Goal: Task Accomplishment & Management: Use online tool/utility

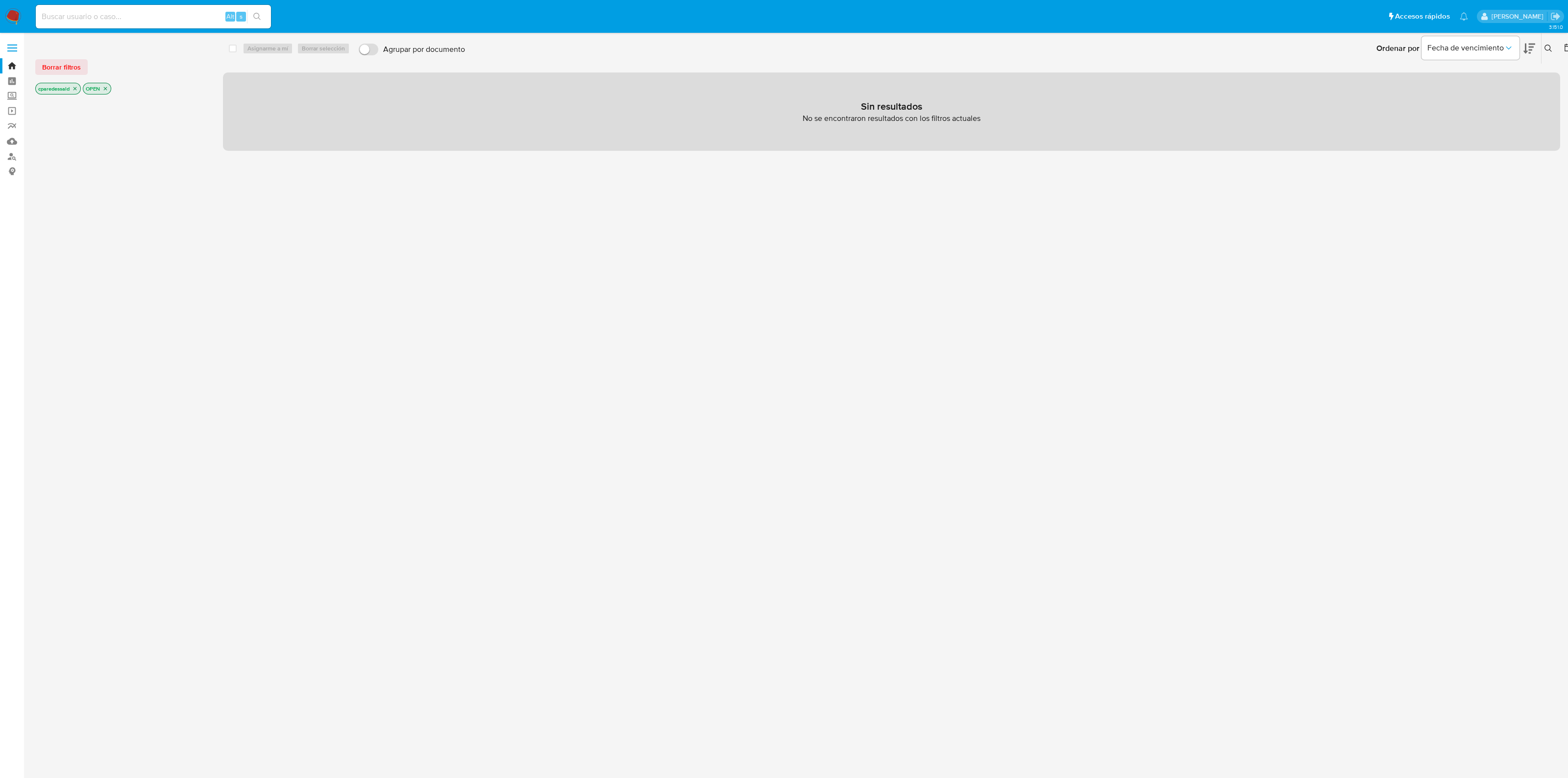
click at [77, 89] on icon "close-filter" at bounding box center [75, 88] width 3 height 3
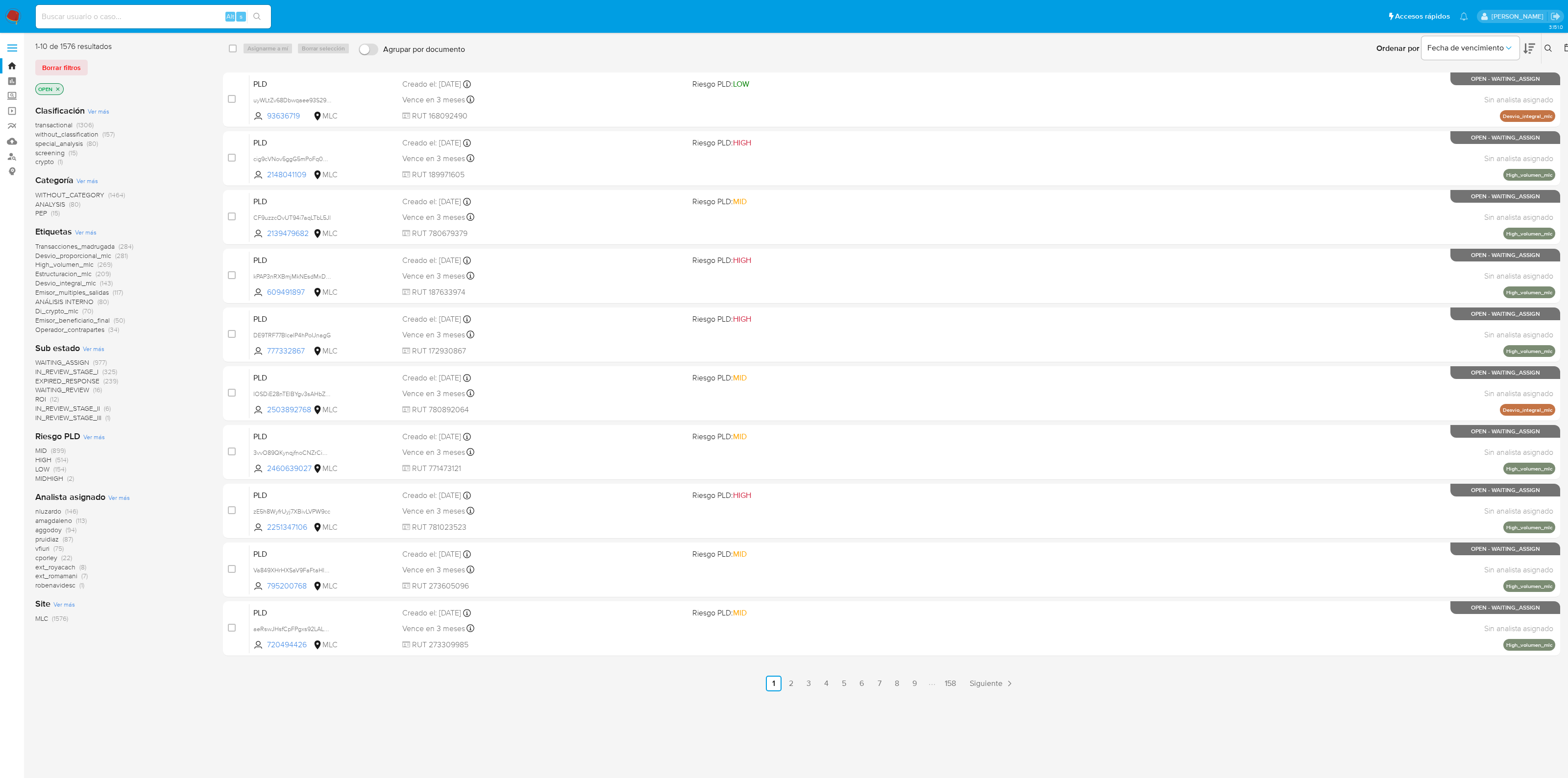
click at [58, 88] on icon "close-filter" at bounding box center [58, 89] width 6 height 6
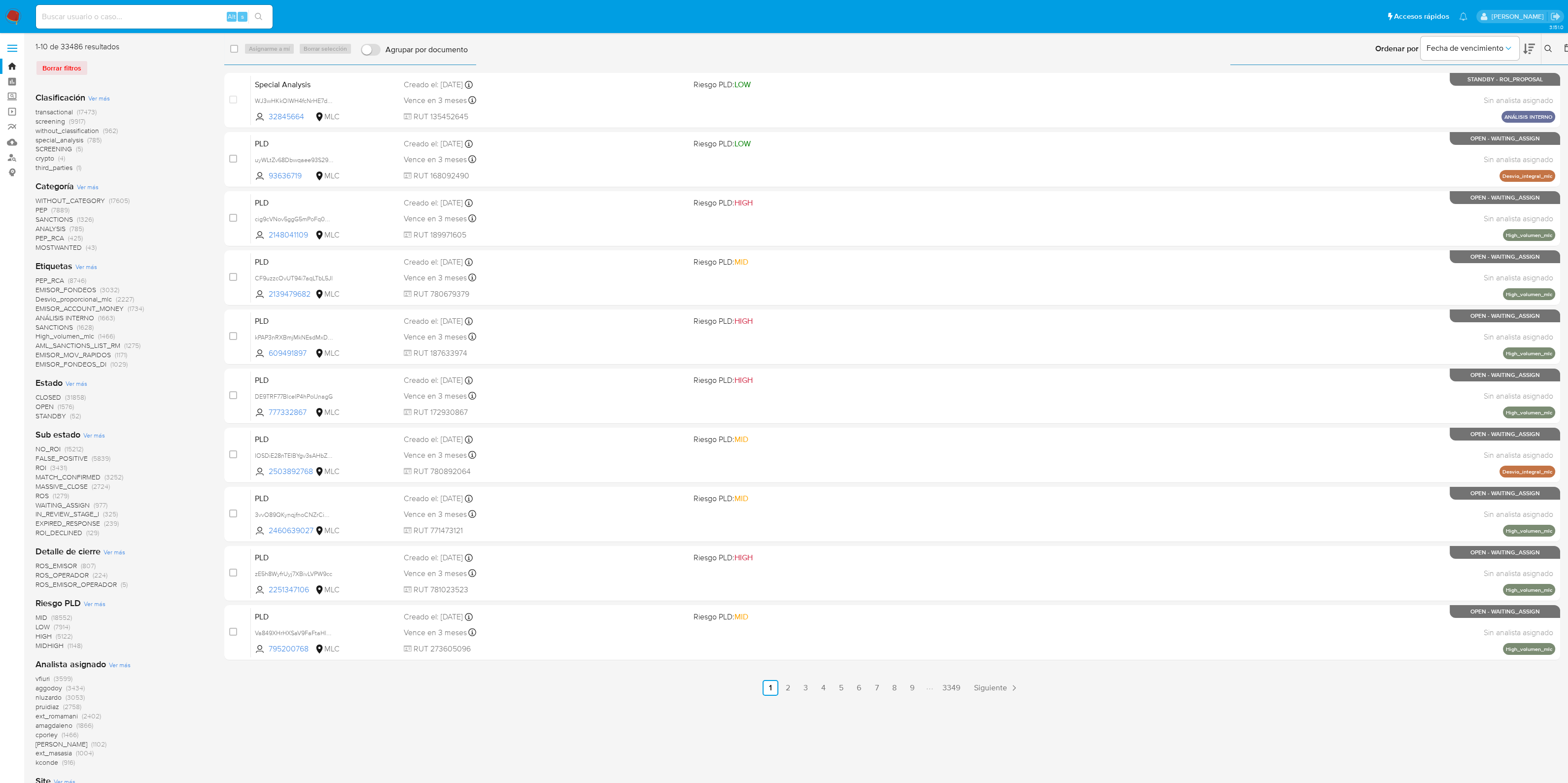
click at [1567, 44] on icon at bounding box center [1569, 47] width 8 height 8
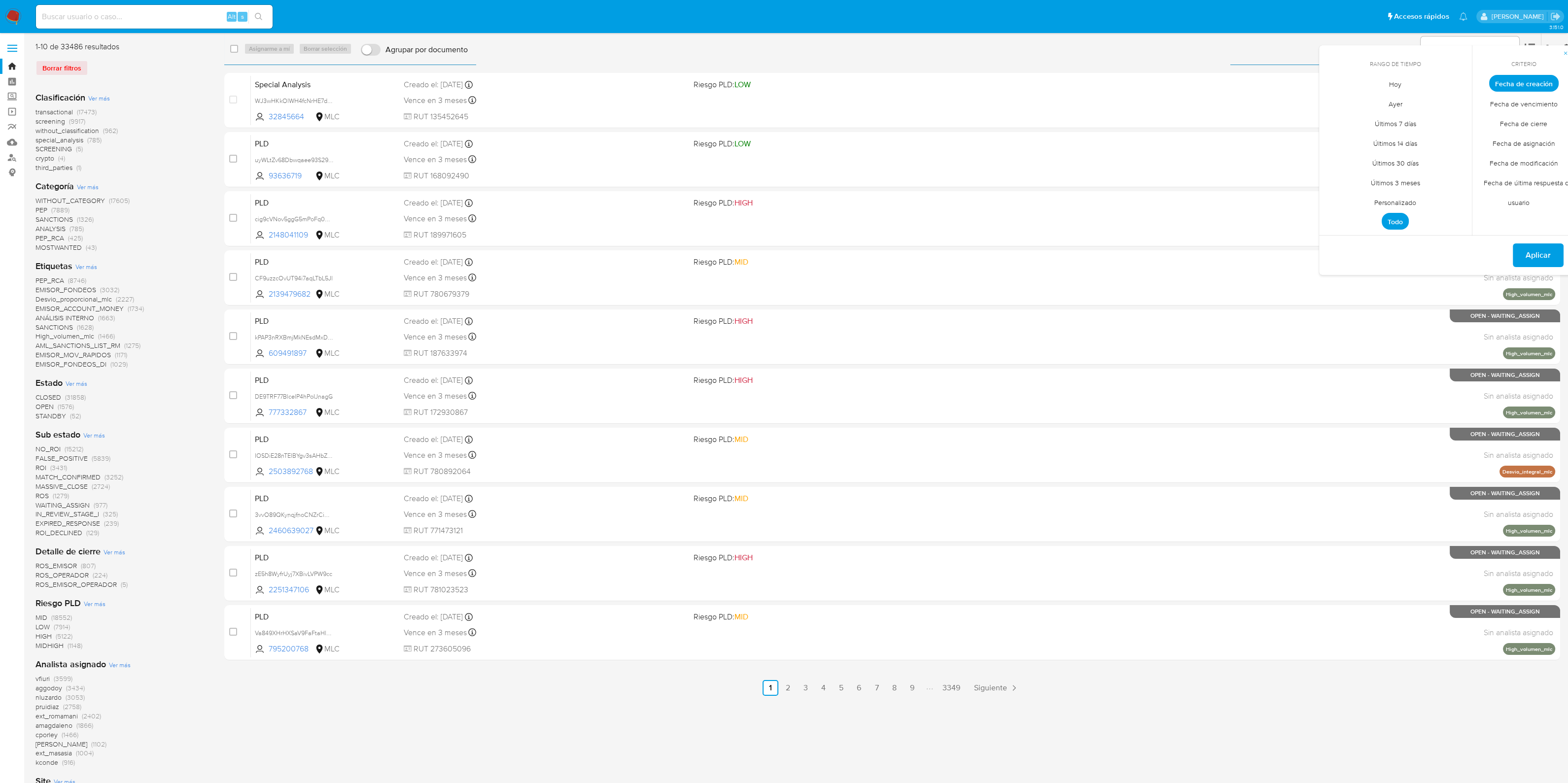
click at [1401, 201] on span "Personalizado" at bounding box center [1395, 202] width 62 height 20
click at [1336, 100] on icon "Mes anterior" at bounding box center [1335, 102] width 12 height 12
click at [1355, 137] on button "1" at bounding box center [1356, 138] width 16 height 16
click at [1396, 218] on button "31" at bounding box center [1396, 217] width 16 height 16
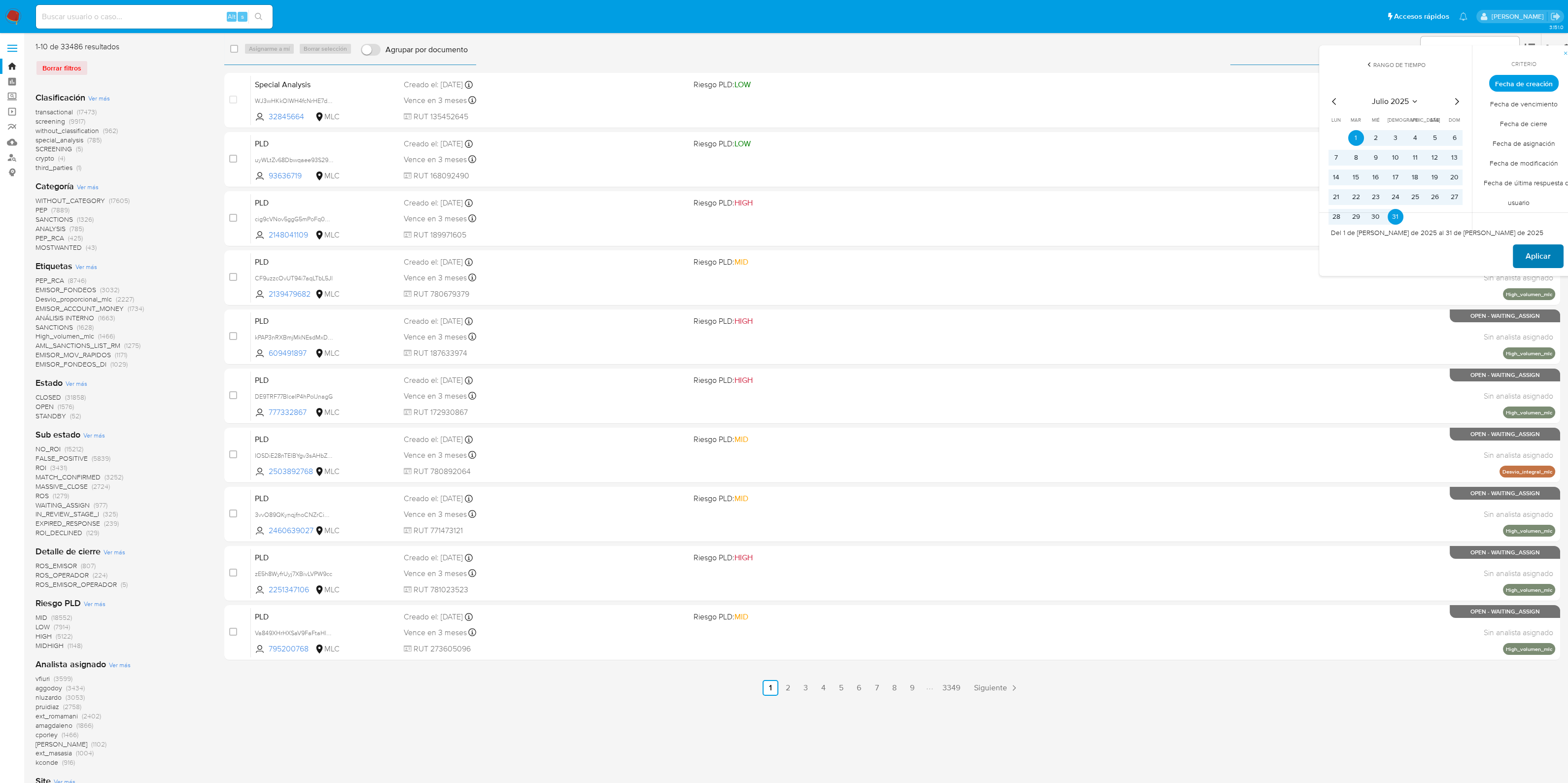
click at [1529, 257] on span "Aplicar" at bounding box center [1538, 256] width 25 height 22
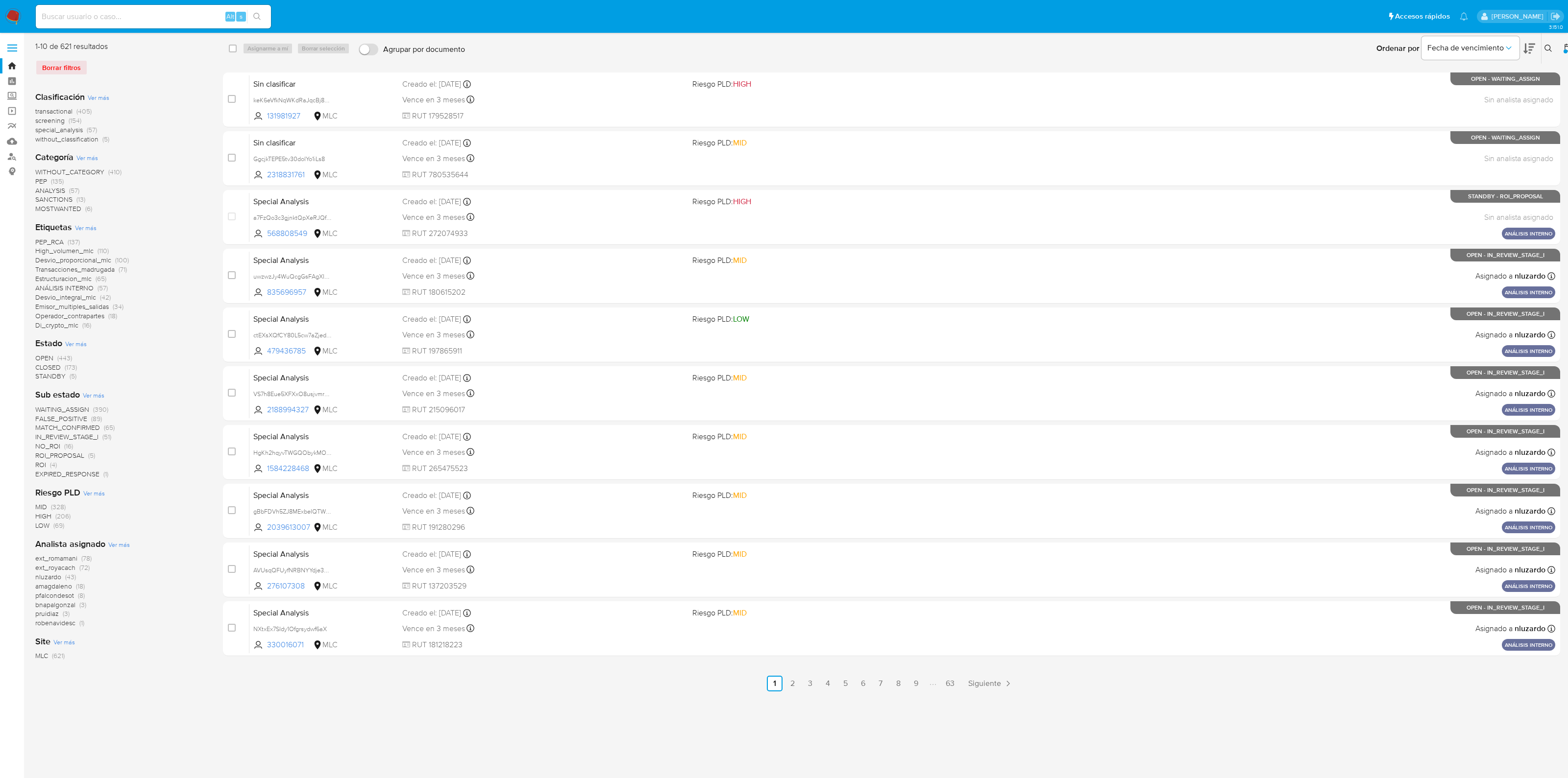
click at [78, 129] on span "special_analysis" at bounding box center [59, 130] width 47 height 10
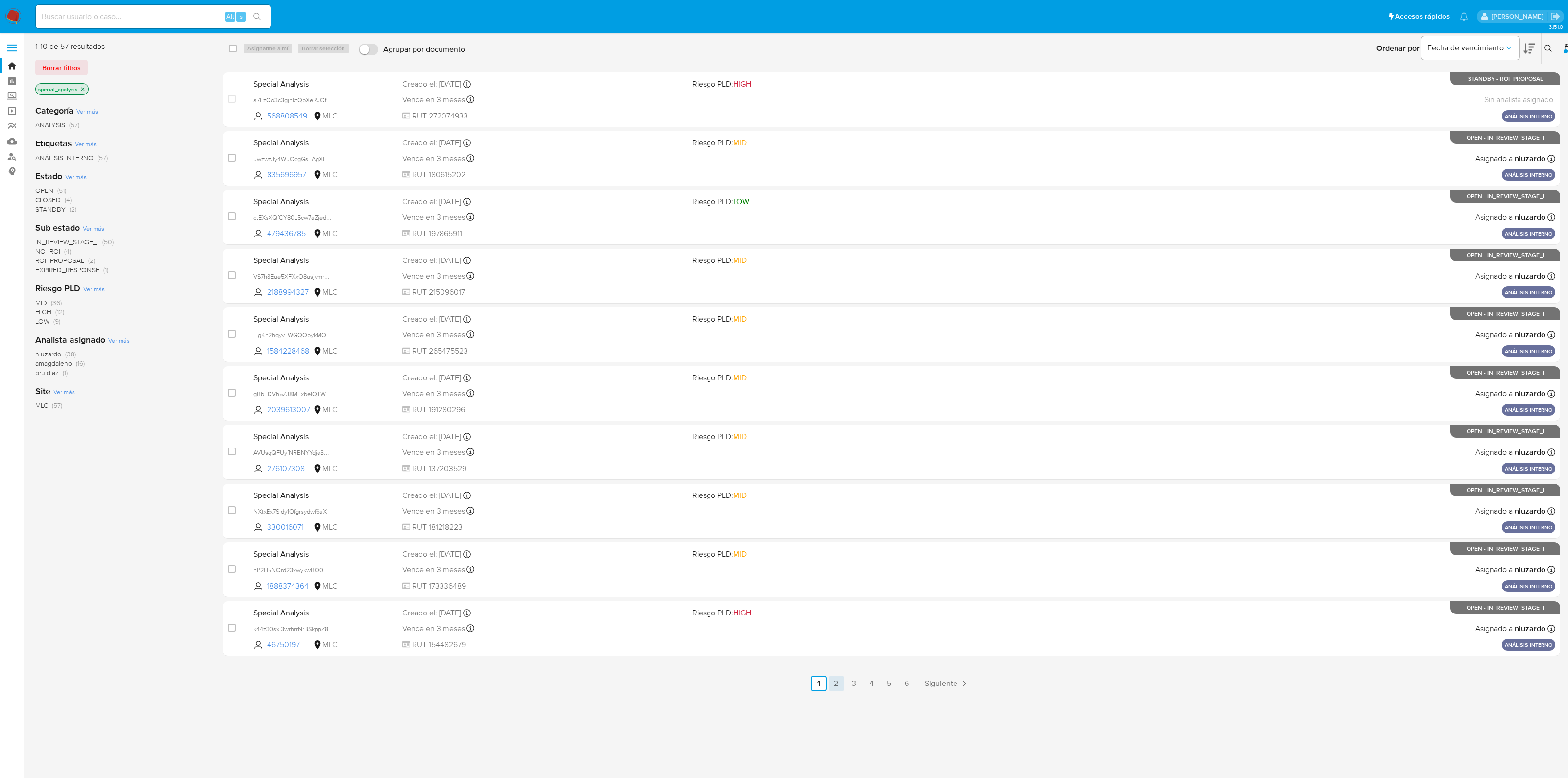
click at [837, 686] on link "2" at bounding box center [836, 684] width 16 height 16
click at [884, 686] on link "3" at bounding box center [880, 684] width 16 height 16
click at [897, 684] on link "4" at bounding box center [898, 684] width 16 height 16
click at [915, 685] on link "5" at bounding box center [916, 684] width 16 height 16
click at [925, 685] on link "6" at bounding box center [933, 684] width 16 height 16
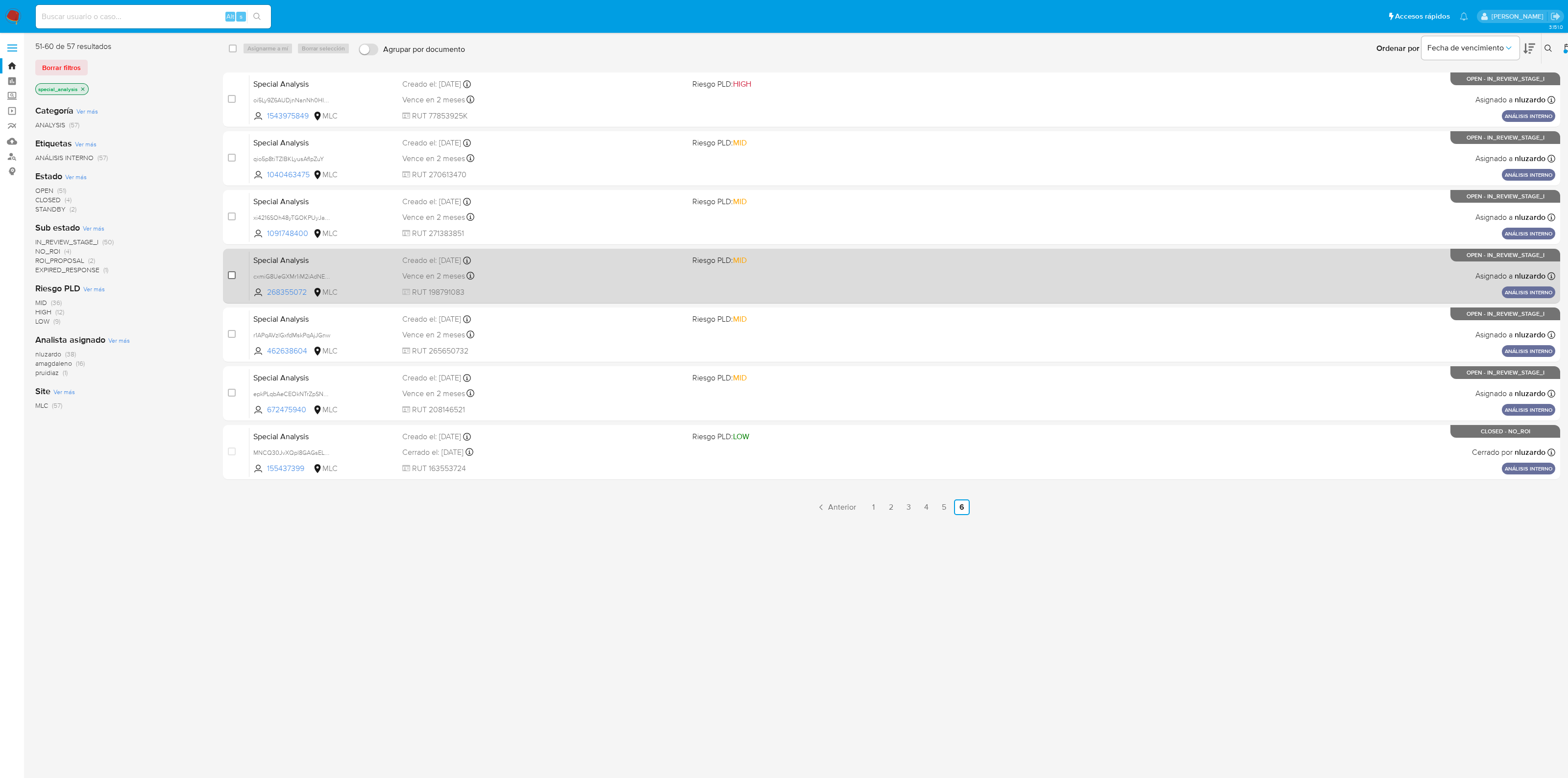
click at [231, 278] on input "checkbox" at bounding box center [232, 275] width 8 height 8
checkbox input "true"
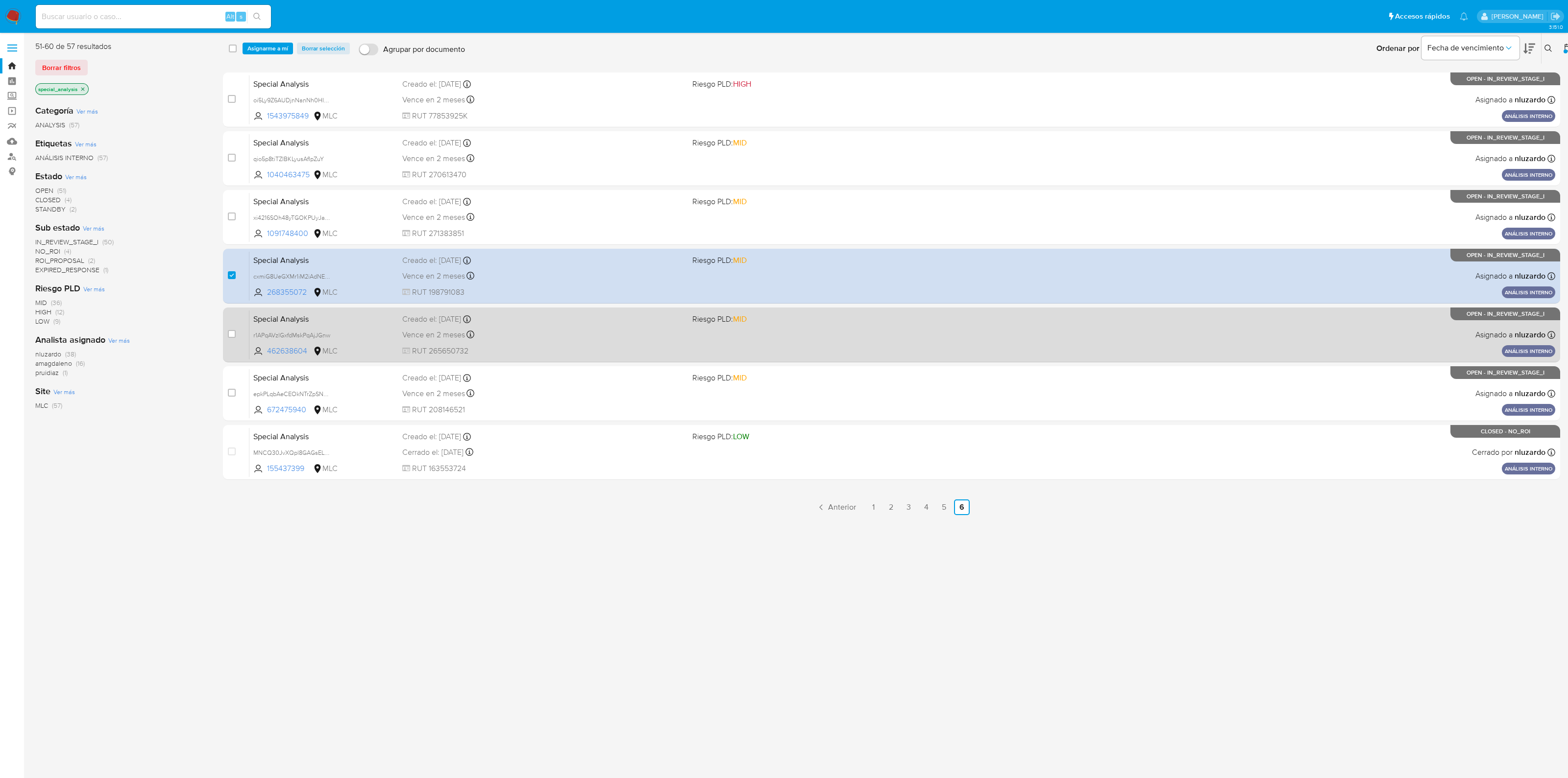
click at [228, 322] on div "case-item-checkbox No es posible asignar el caso" at bounding box center [239, 335] width 22 height 49
click at [232, 331] on input "checkbox" at bounding box center [232, 334] width 8 height 8
checkbox input "true"
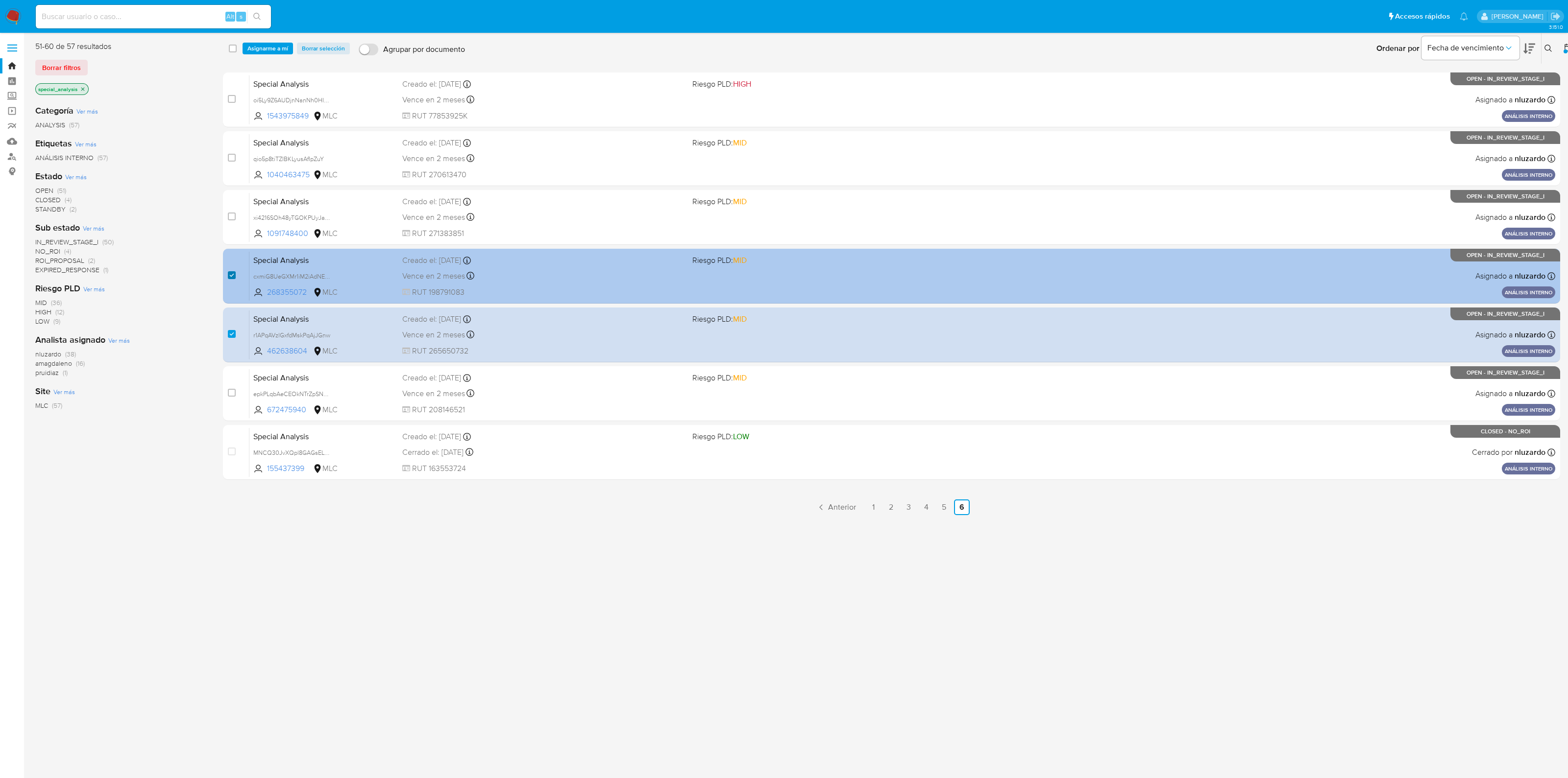
click at [228, 279] on input "checkbox" at bounding box center [232, 275] width 8 height 8
checkbox input "false"
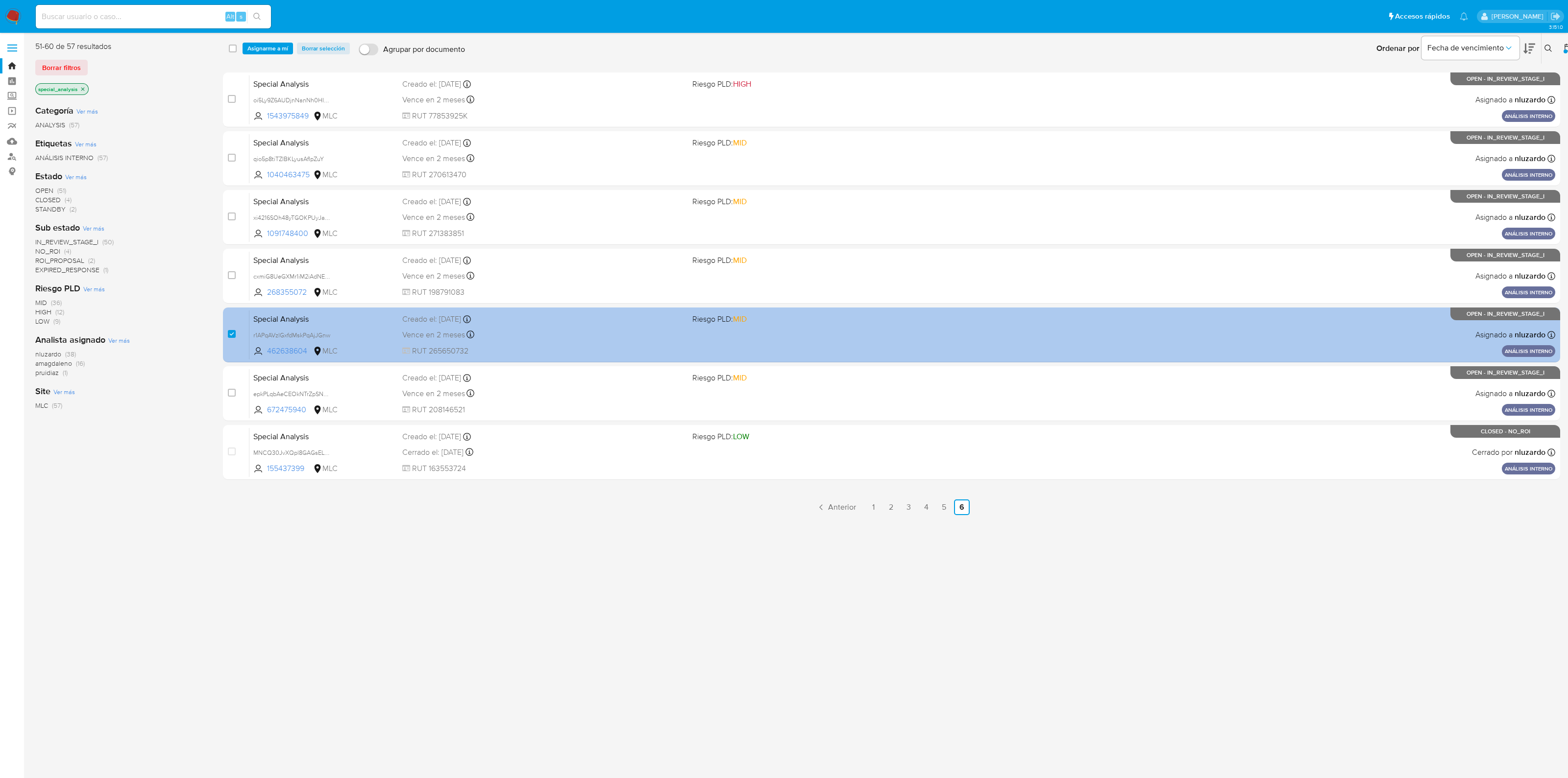
click at [229, 322] on div "case-item-checkbox No es posible asignar el caso" at bounding box center [239, 335] width 22 height 49
click at [230, 333] on input "checkbox" at bounding box center [232, 334] width 8 height 8
checkbox input "false"
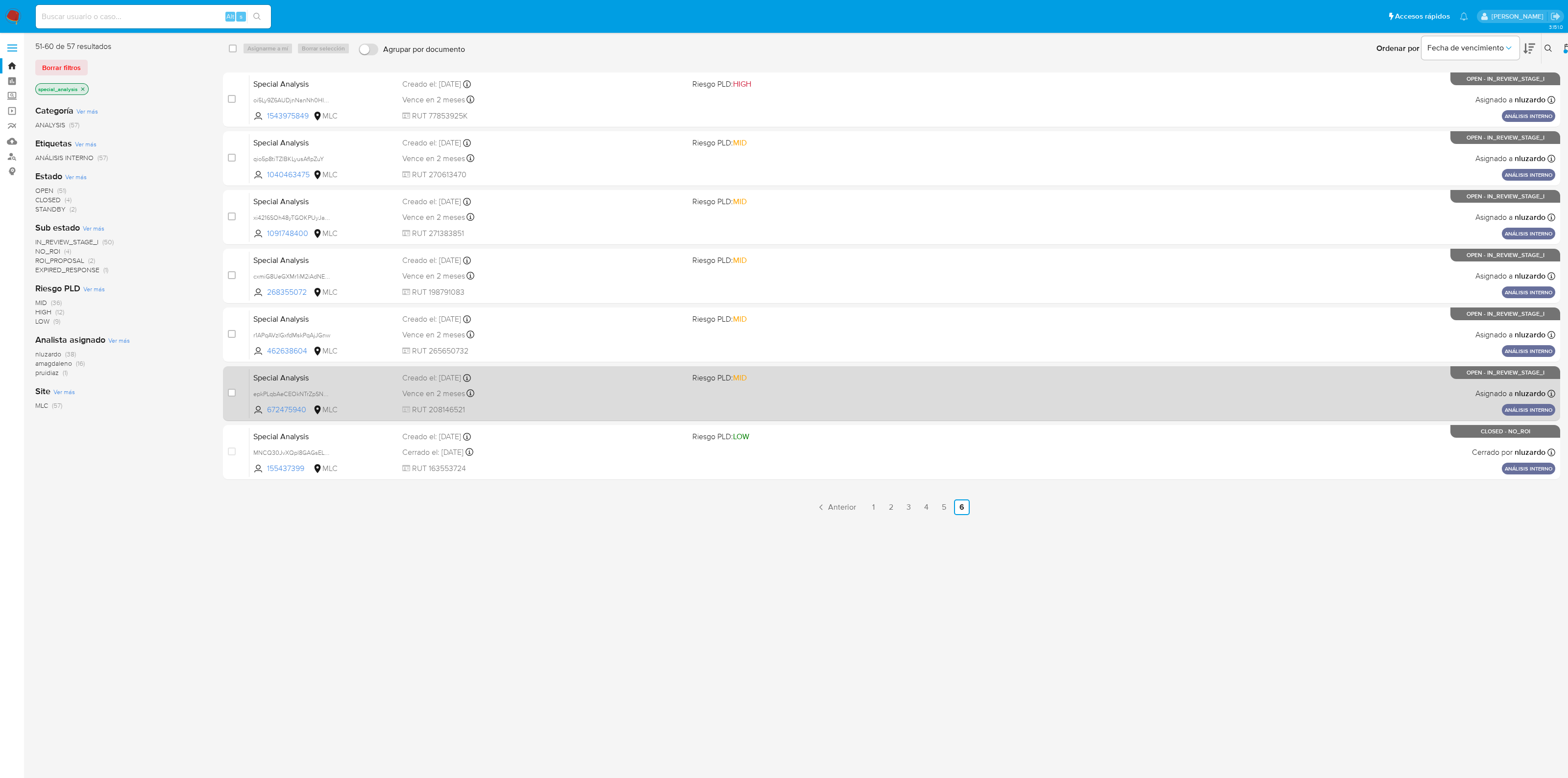
drag, startPoint x: 386, startPoint y: 392, endPoint x: 375, endPoint y: 395, distance: 11.4
click at [375, 395] on span "epkPLqbAeCEOkNTrZpSN0TCb" at bounding box center [324, 393] width 141 height 11
click at [368, 393] on span "epkPLqbAeCEOkNTrZpSN0TCb Copiado Copiado" at bounding box center [324, 393] width 141 height 11
click at [276, 376] on span "Special Analysis" at bounding box center [324, 377] width 141 height 13
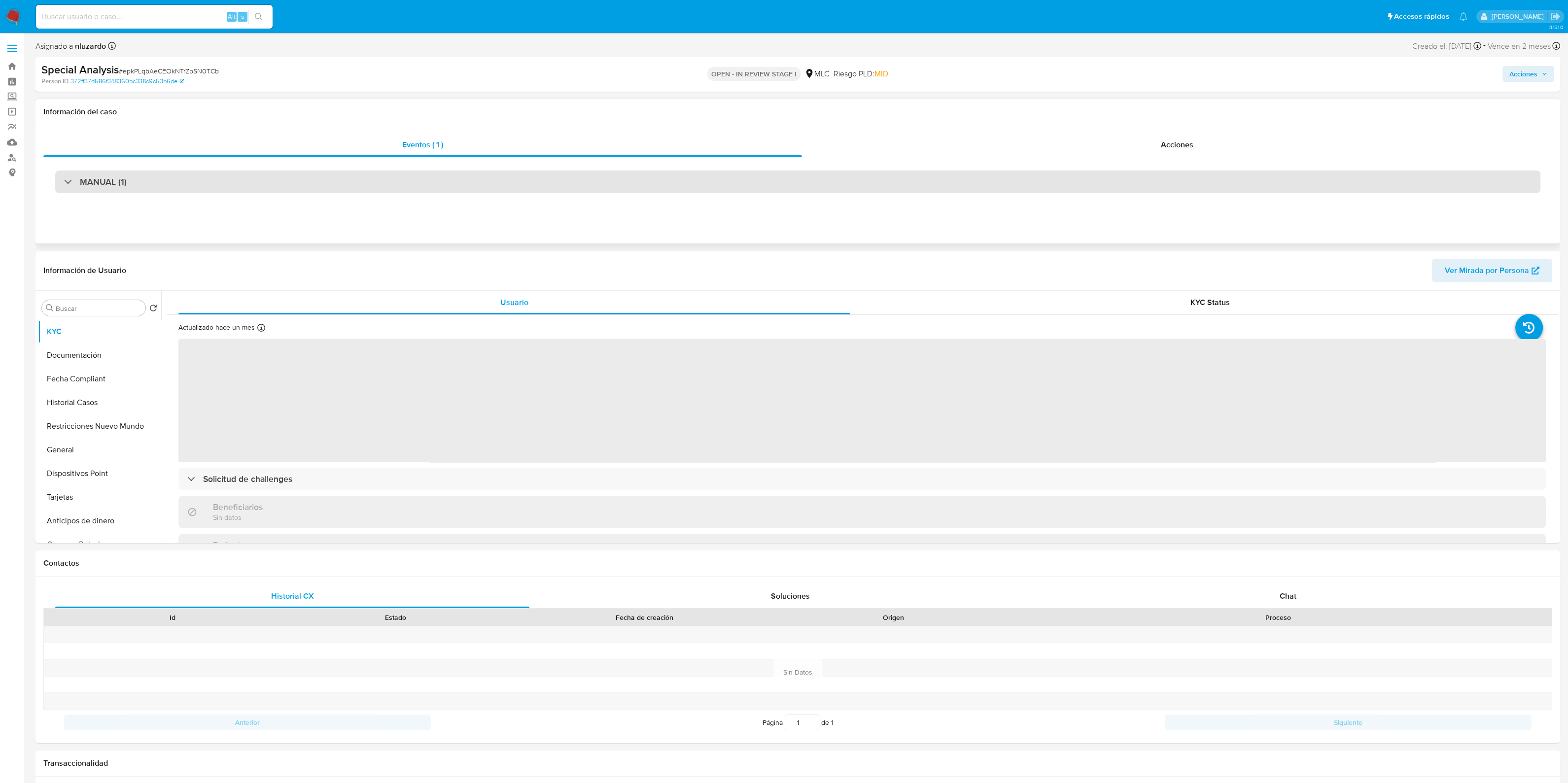
click at [397, 178] on div "MANUAL (1)" at bounding box center [798, 182] width 1486 height 23
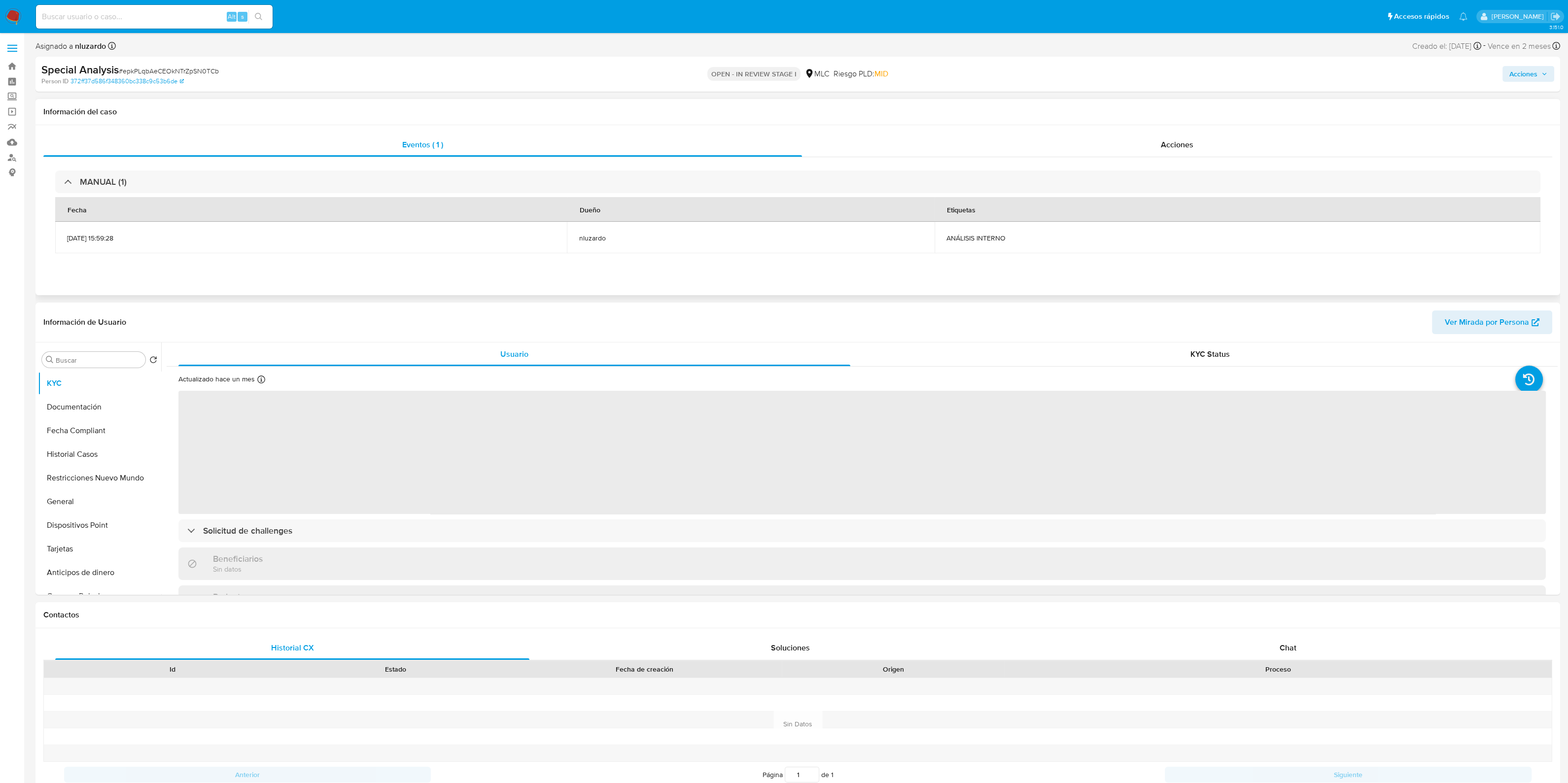
select select "10"
